Goal: Check status: Check status

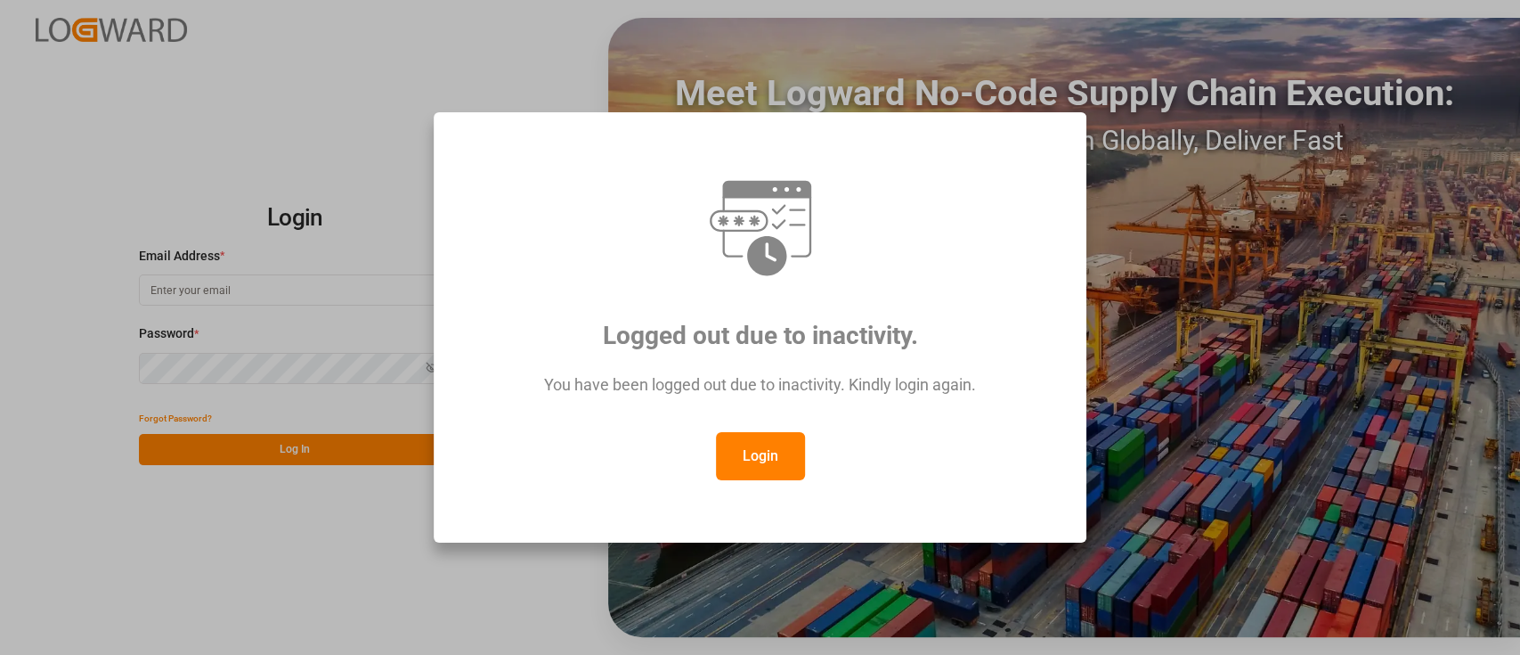
type input "[PERSON_NAME][EMAIL_ADDRESS][PERSON_NAME][DOMAIN_NAME]"
click at [762, 452] on button "Login" at bounding box center [760, 456] width 89 height 48
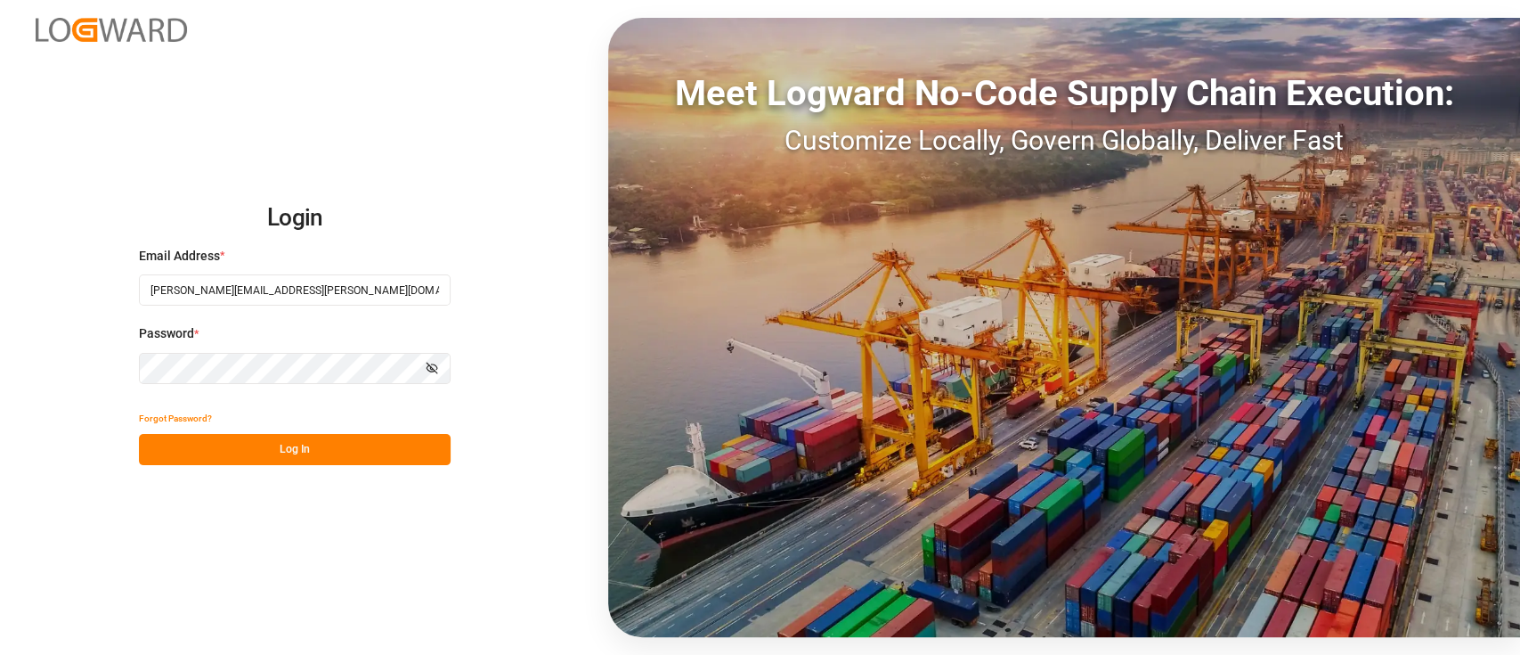
click at [276, 438] on button "Log In" at bounding box center [295, 449] width 312 height 31
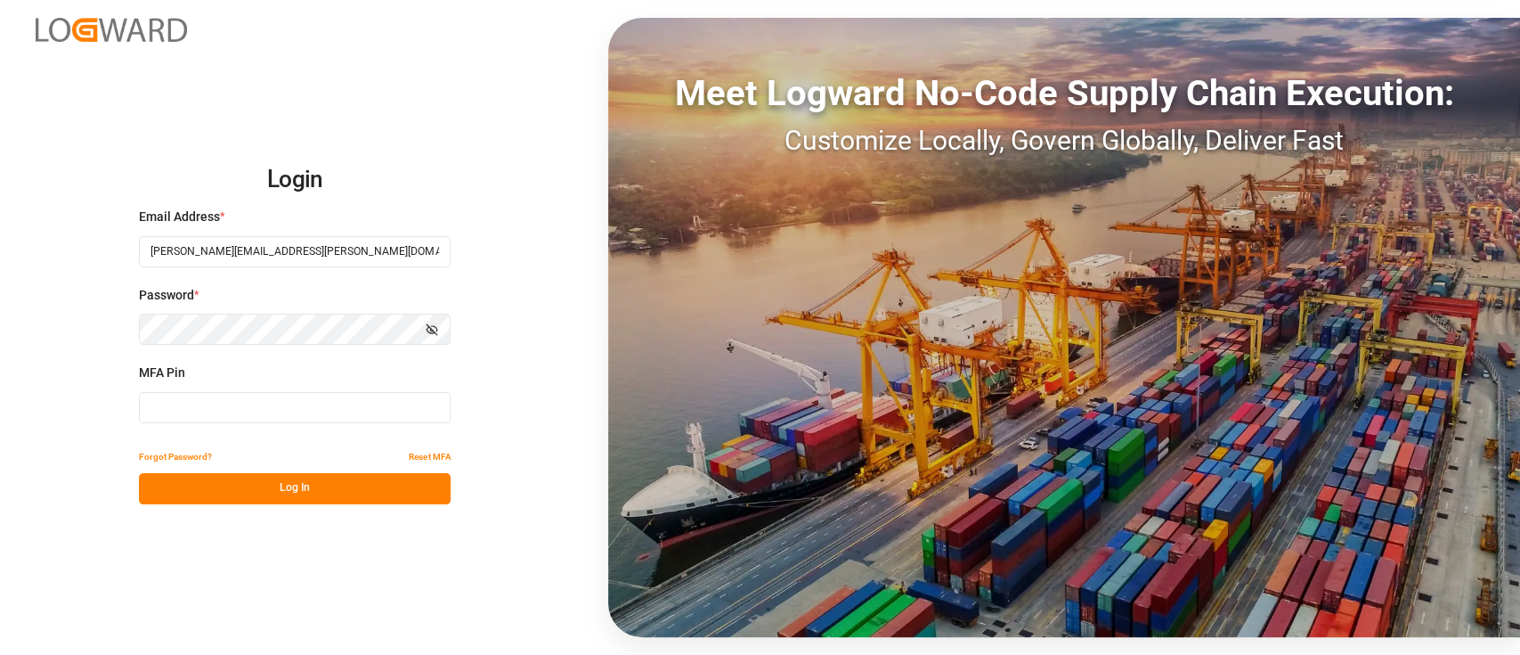
click at [285, 411] on input at bounding box center [295, 407] width 312 height 31
click at [284, 408] on input at bounding box center [295, 407] width 312 height 31
type input "0"
type input "753443"
click at [299, 495] on button "Log In" at bounding box center [295, 488] width 312 height 31
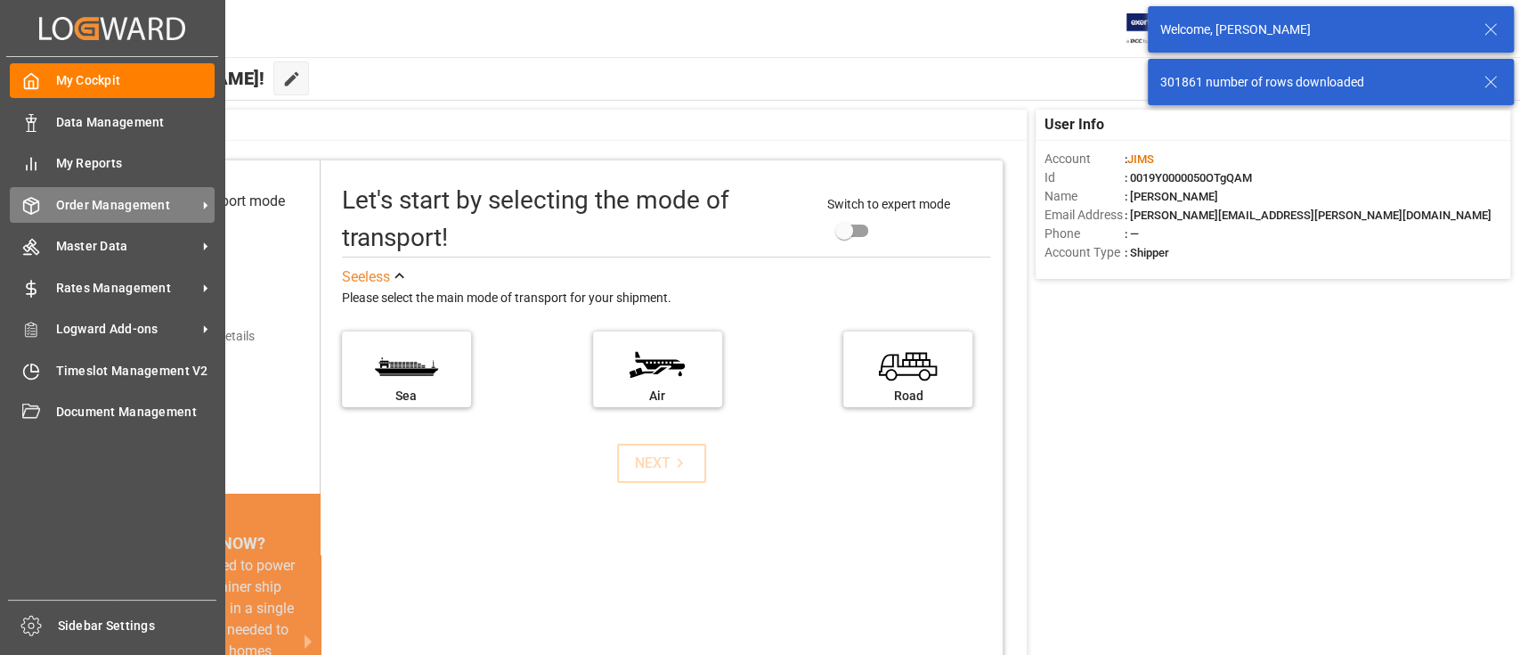
click at [106, 199] on span "Order Management" at bounding box center [126, 205] width 141 height 19
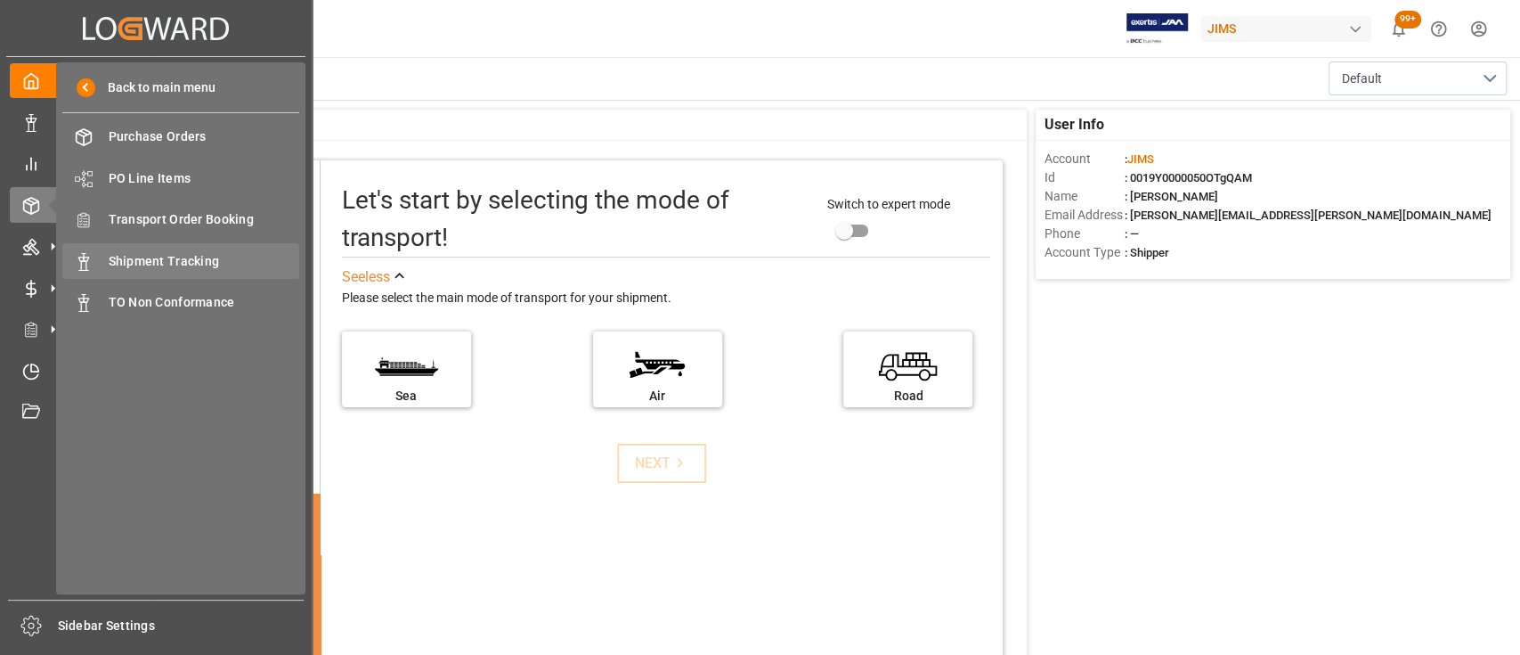
click at [167, 252] on span "Shipment Tracking" at bounding box center [204, 261] width 191 height 19
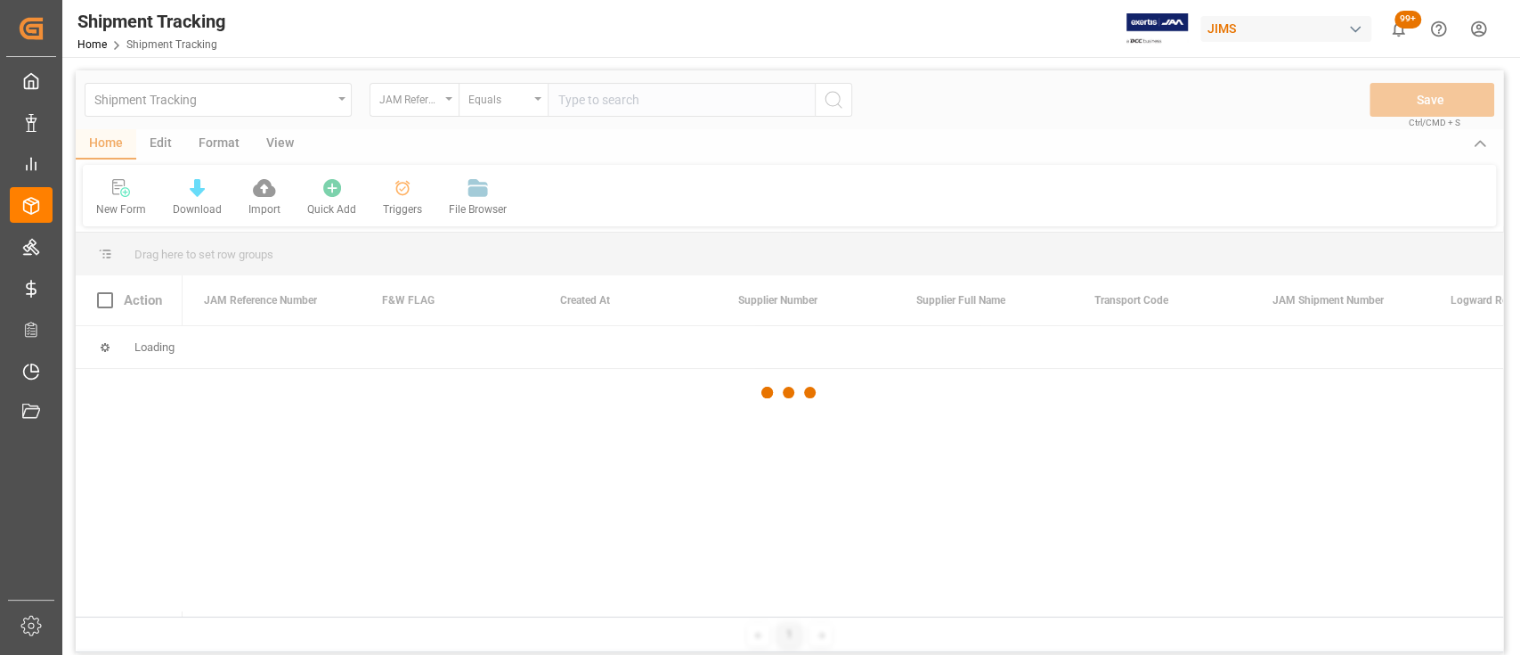
click at [627, 103] on div at bounding box center [790, 392] width 1428 height 644
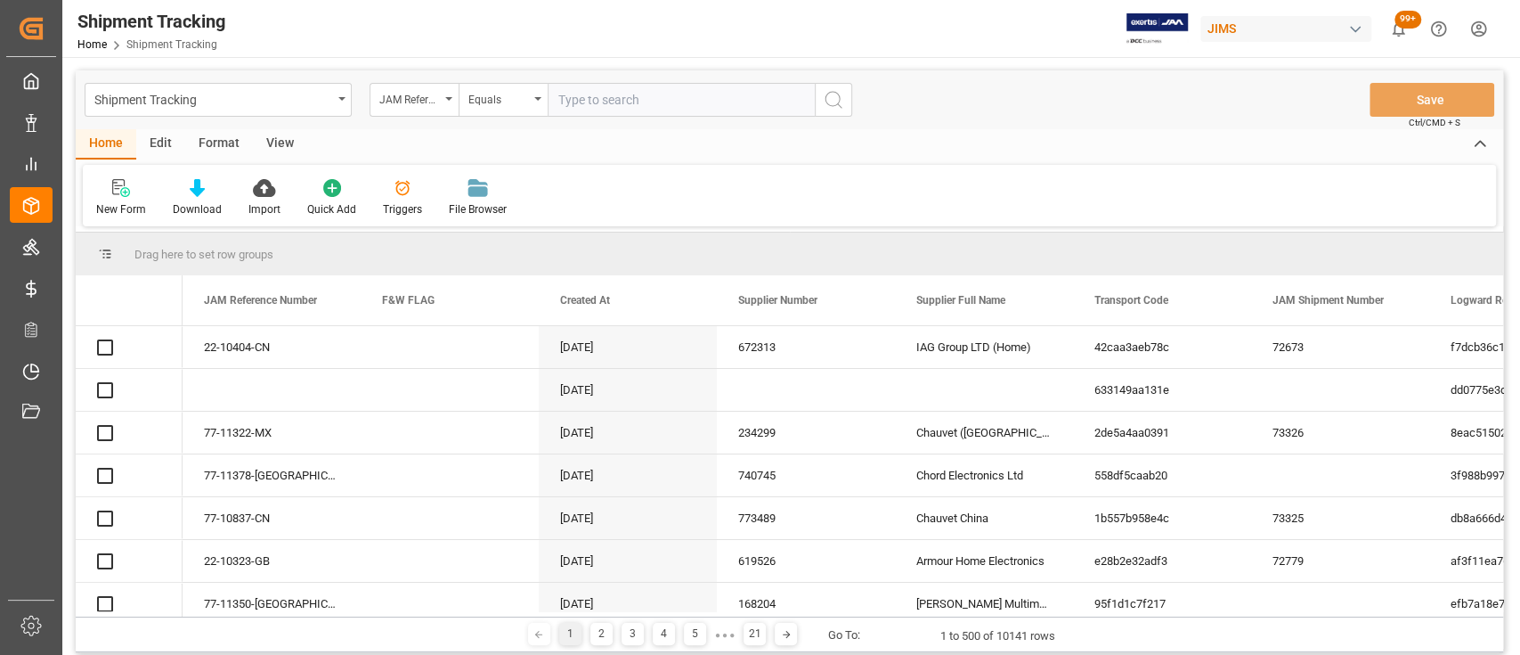
click at [631, 103] on input "text" at bounding box center [681, 100] width 267 height 34
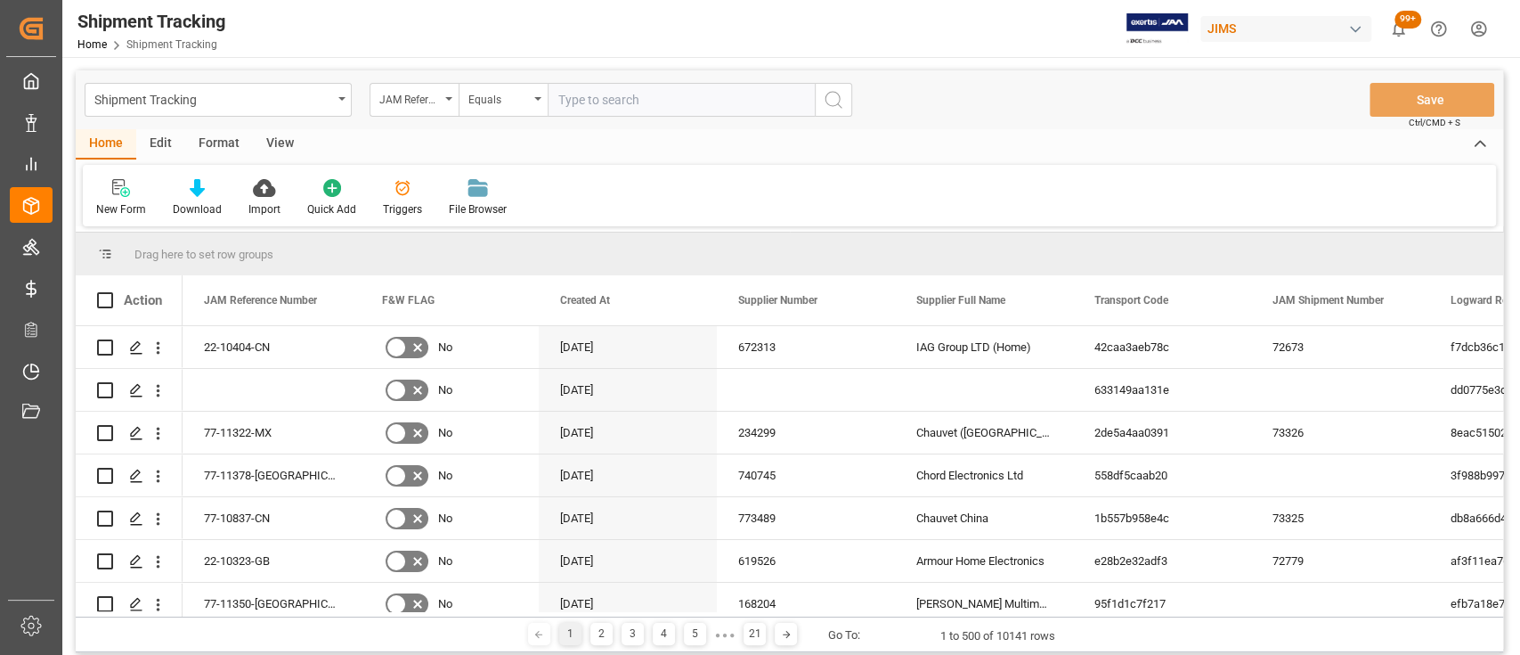
paste input "22-9338-CN"
type input "22-9338-CN"
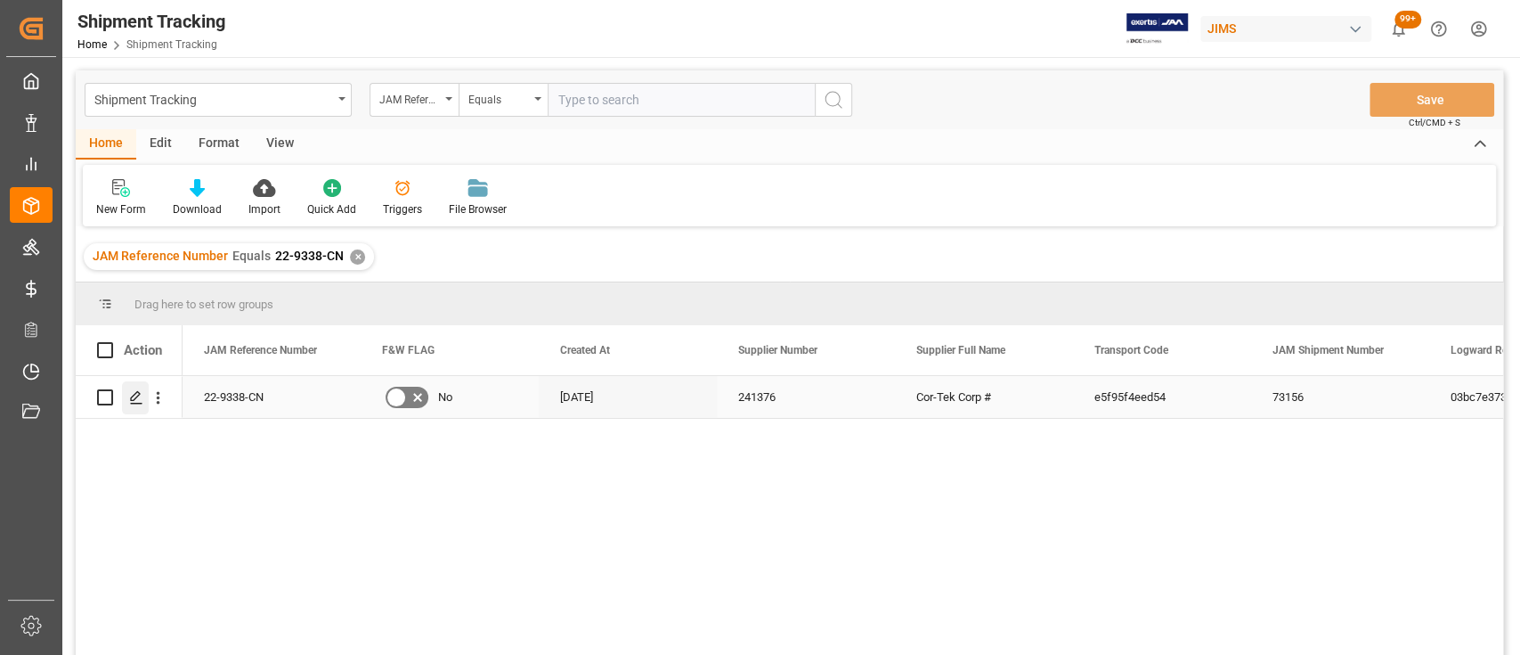
click at [134, 398] on polygon "Press SPACE to select this row." at bounding box center [135, 396] width 9 height 9
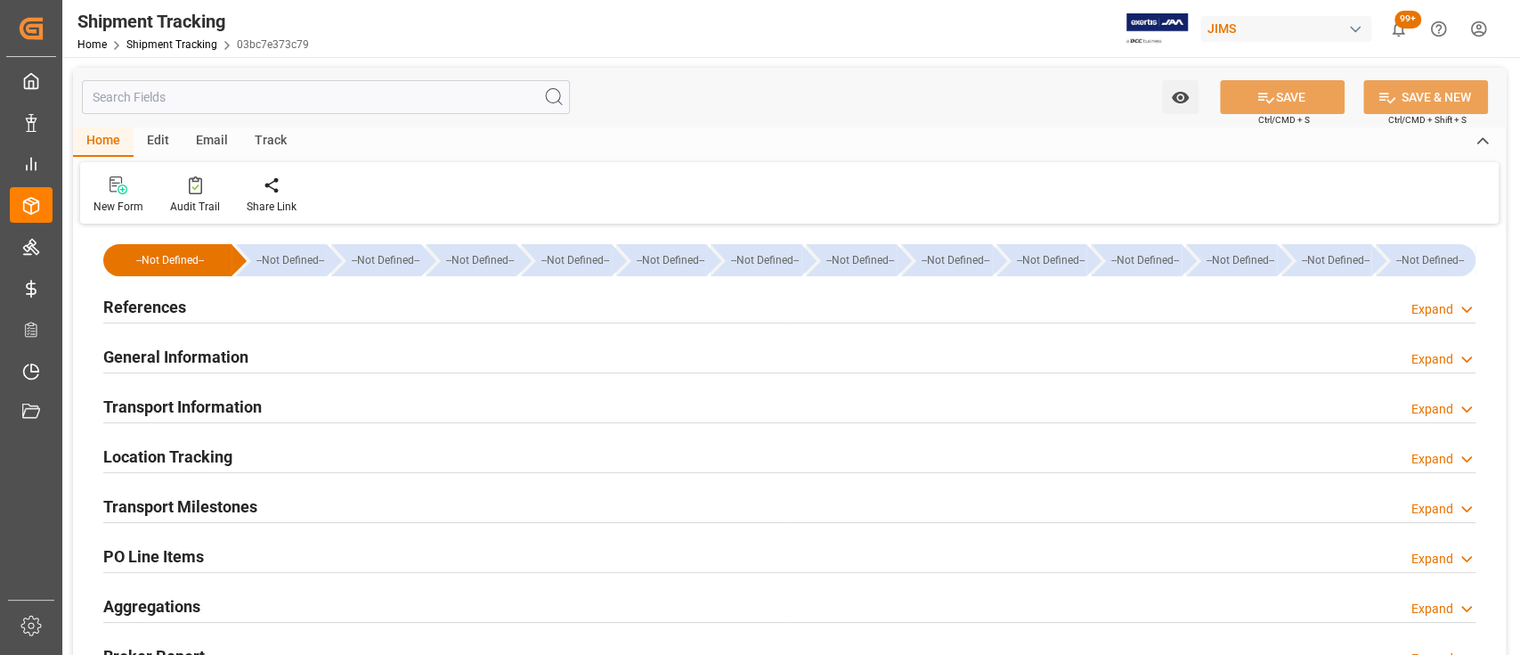
type input "Evergreen"
type input "Evergreen Marine Corp."
type input "9850551"
type input "67323.42"
type input "39764.88"
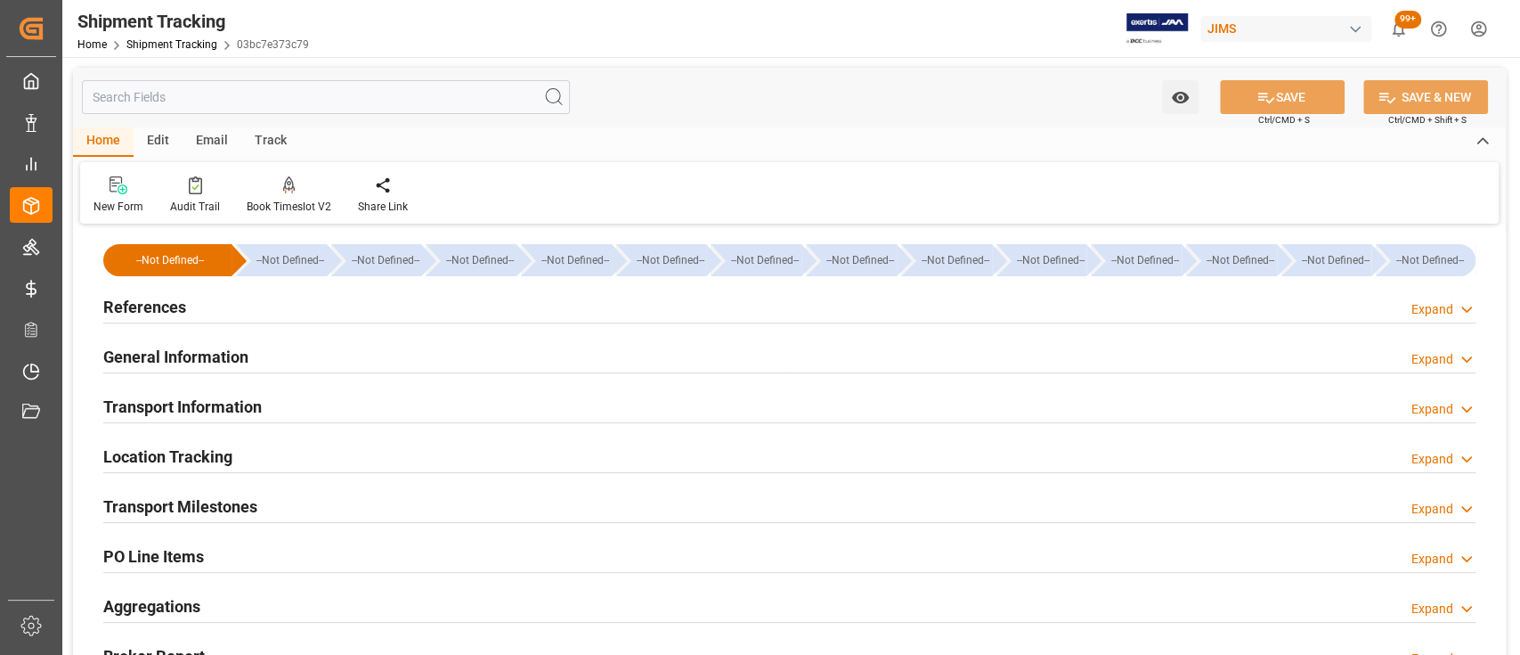
click at [221, 411] on h2 "Transport Information" at bounding box center [182, 407] width 159 height 24
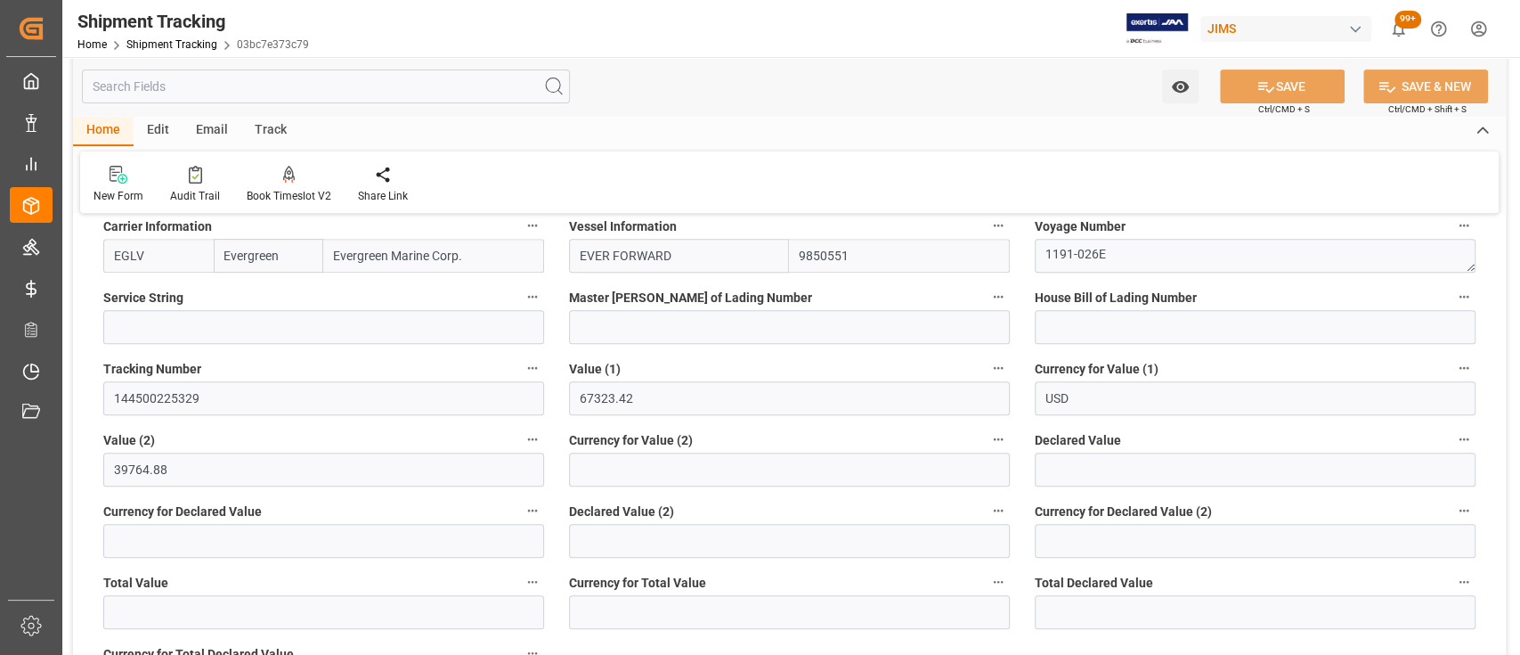
scroll to position [475, 0]
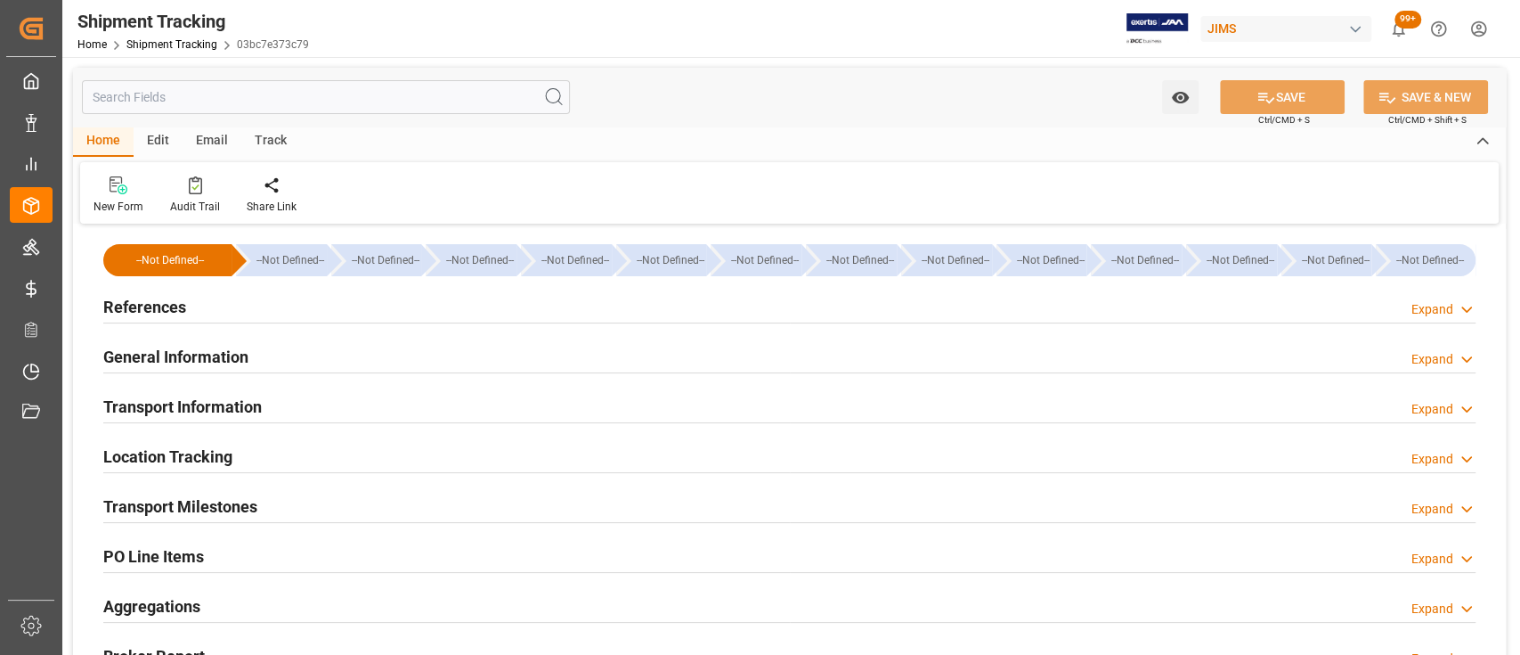
type input "Evergreen"
type input "Evergreen Marine Corp."
type input "9850551"
type input "67323.42"
type input "39764.88"
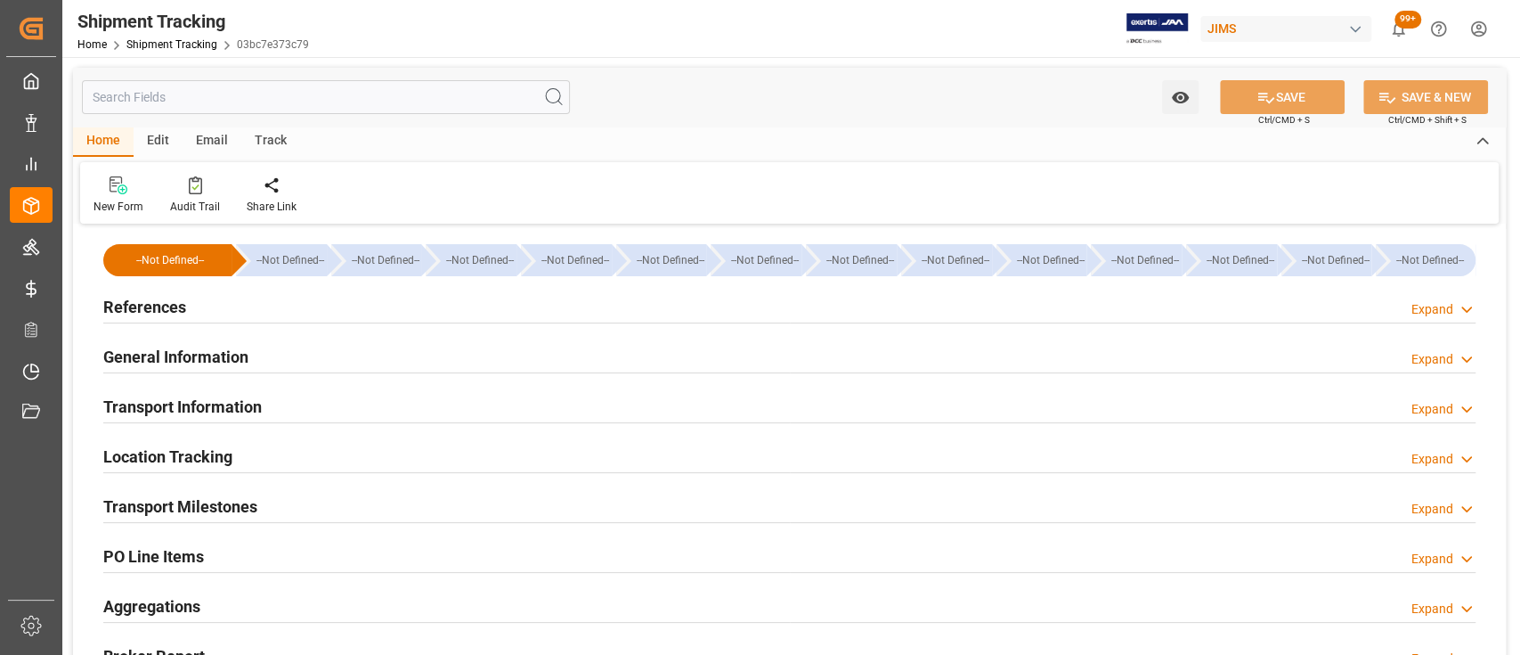
type input "CNDLC"
type input "USLAX"
click at [235, 452] on div "Location Tracking Expand" at bounding box center [789, 455] width 1372 height 34
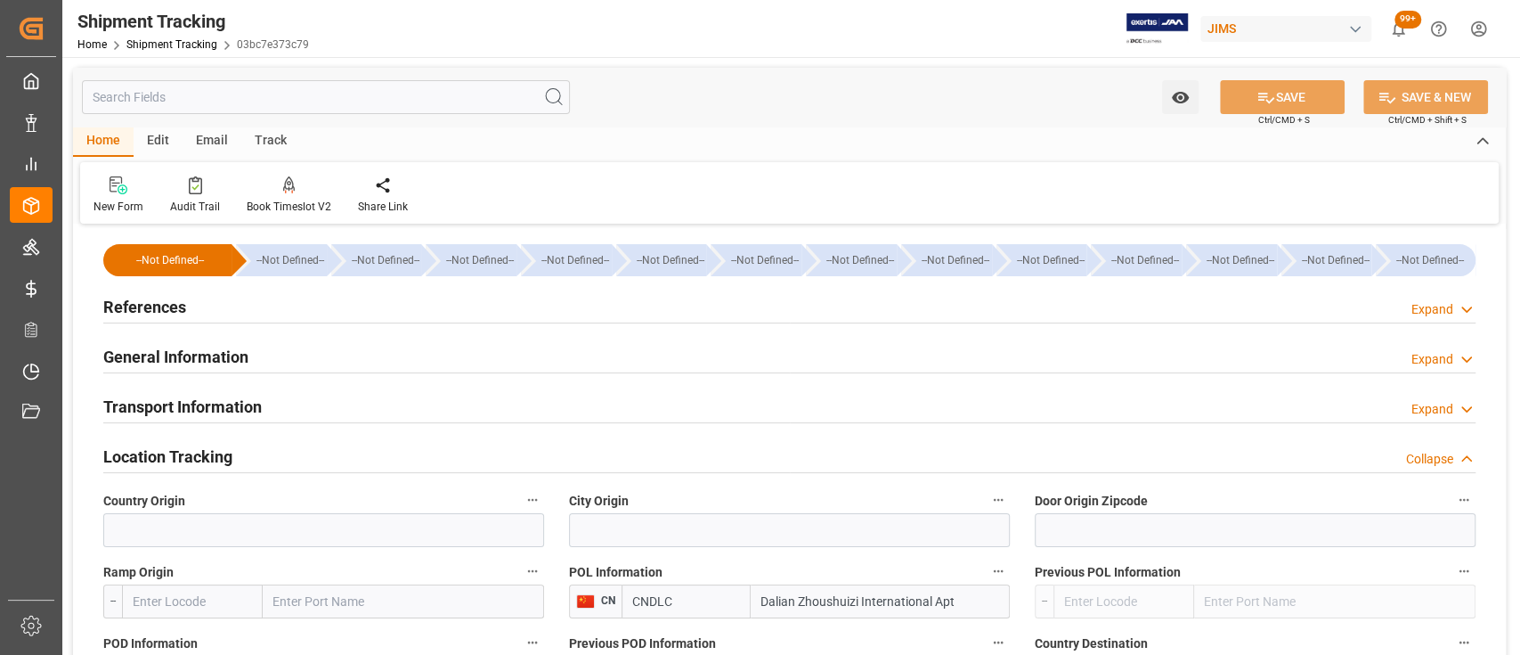
click at [276, 416] on div "Transport Information Expand" at bounding box center [789, 405] width 1372 height 34
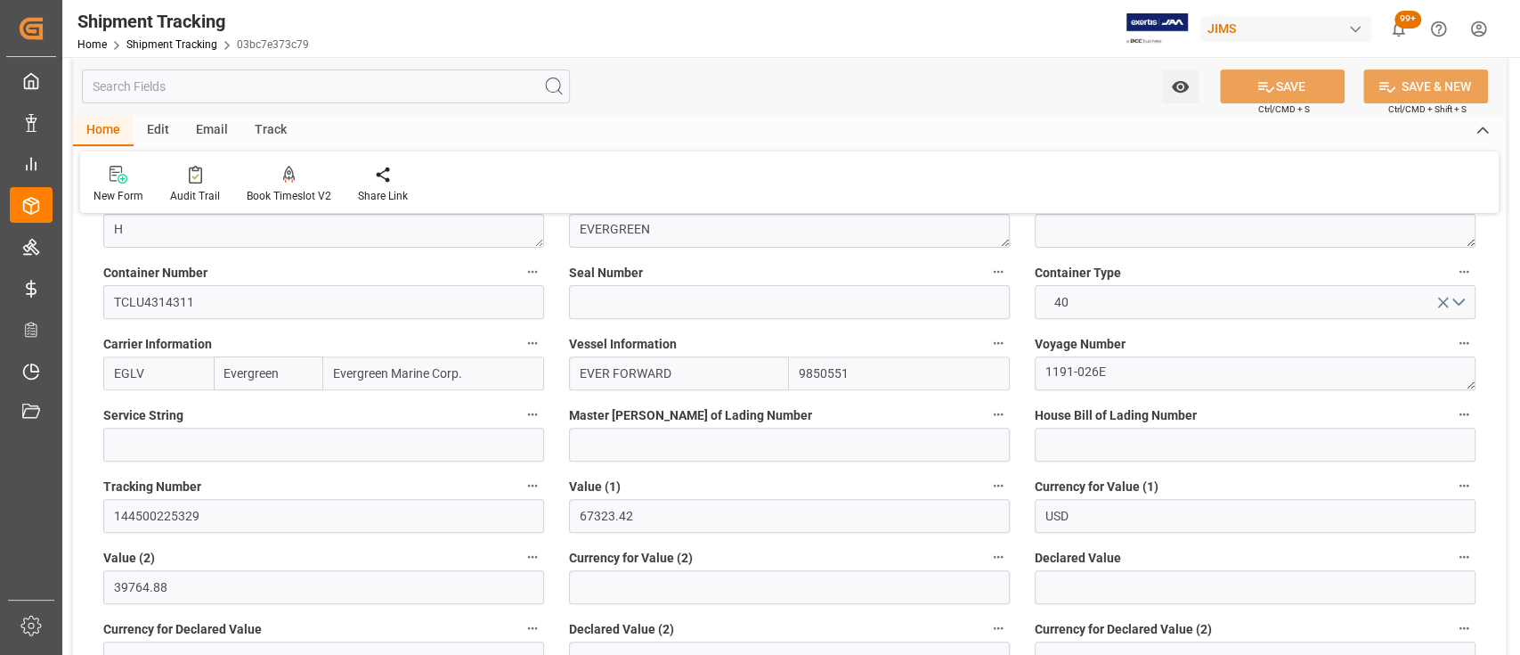
scroll to position [356, 0]
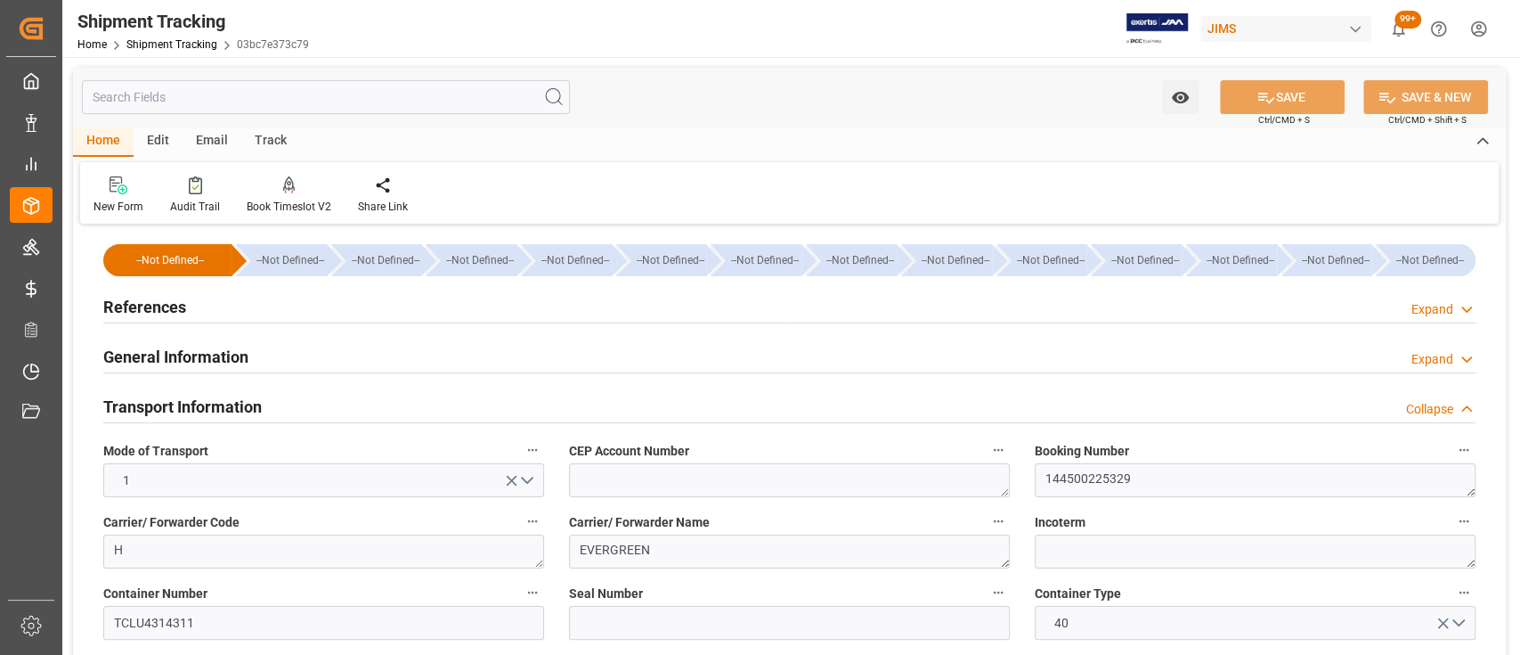
scroll to position [356, 0]
